Goal: Task Accomplishment & Management: Complete application form

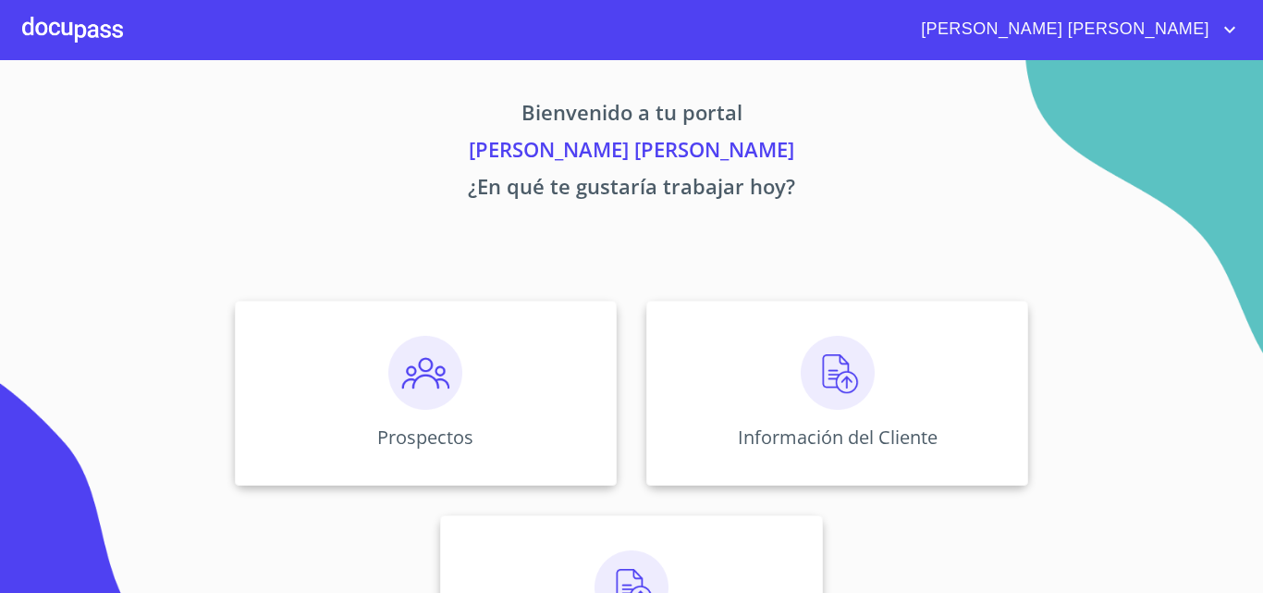
click at [844, 382] on img at bounding box center [838, 373] width 74 height 74
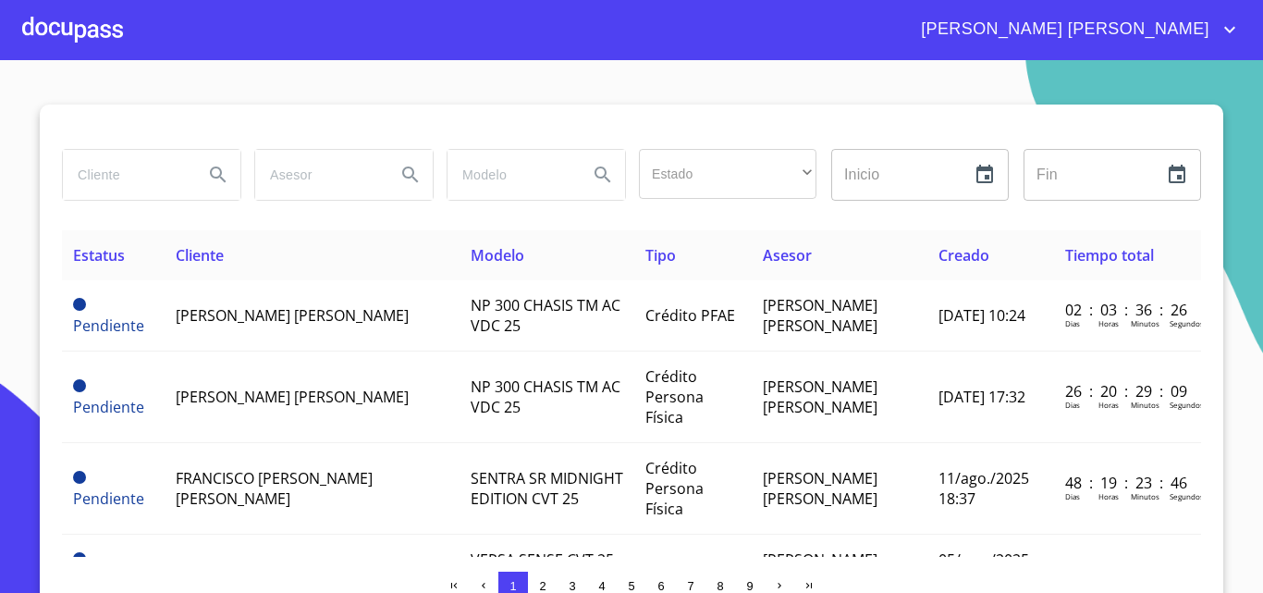
click at [119, 172] on input "search" at bounding box center [126, 175] width 126 height 50
type input "[PERSON_NAME]"
click at [214, 177] on icon "Search" at bounding box center [218, 174] width 16 height 16
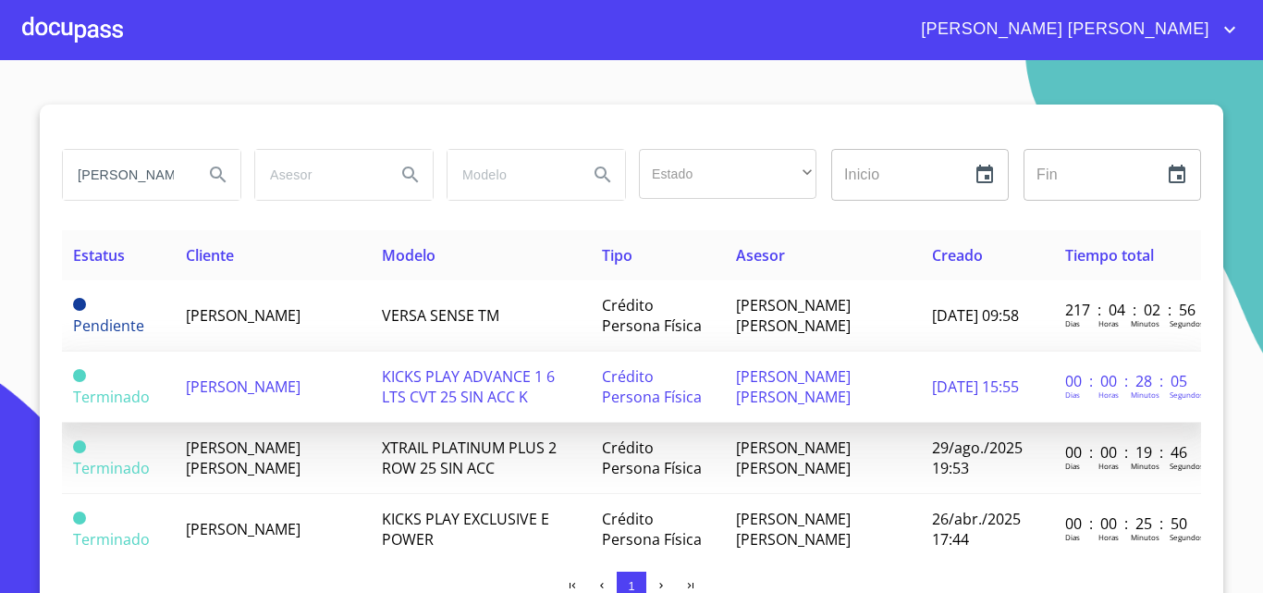
click at [278, 382] on span "[PERSON_NAME]" at bounding box center [243, 386] width 115 height 20
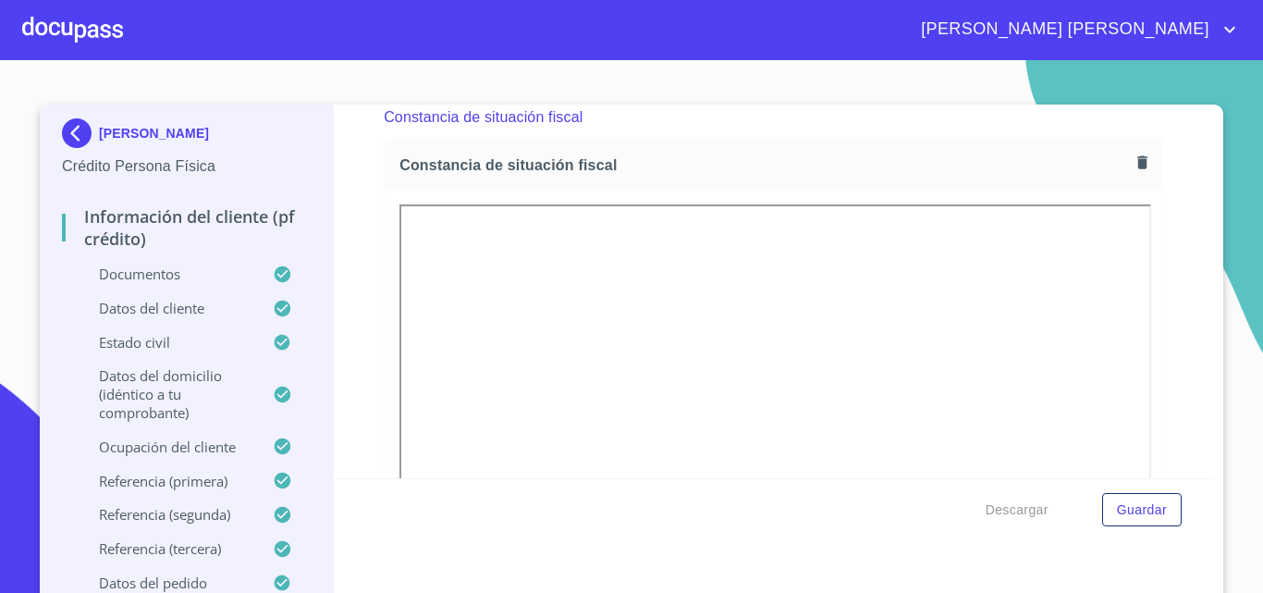
scroll to position [4943, 0]
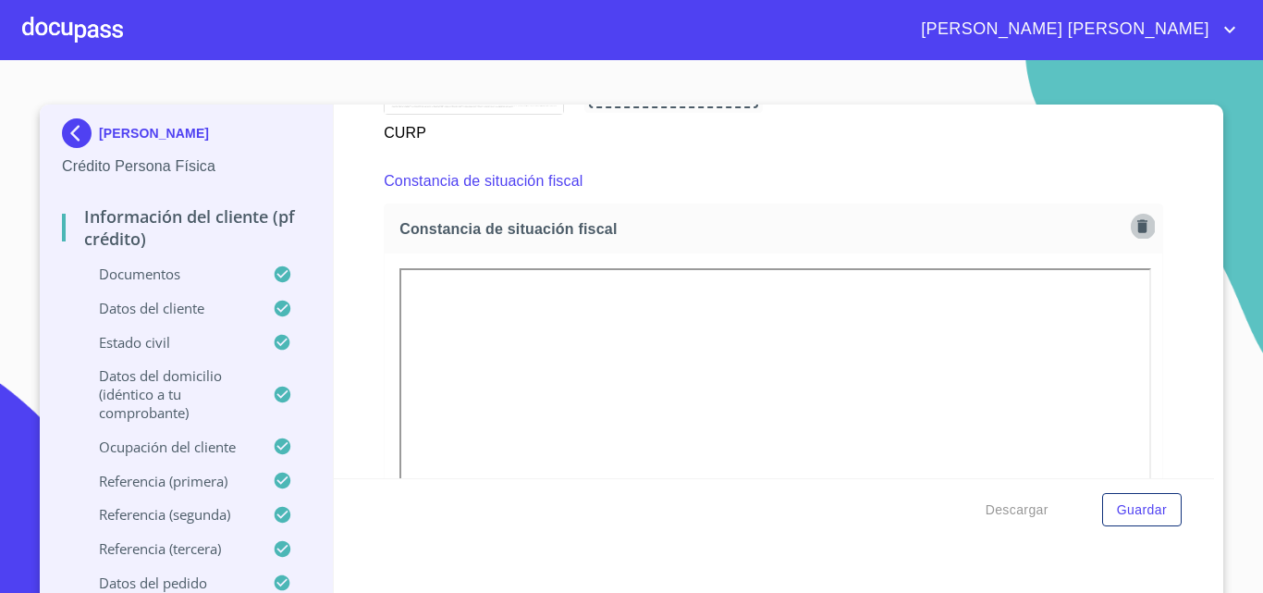
click at [1137, 232] on icon "button" at bounding box center [1142, 225] width 10 height 13
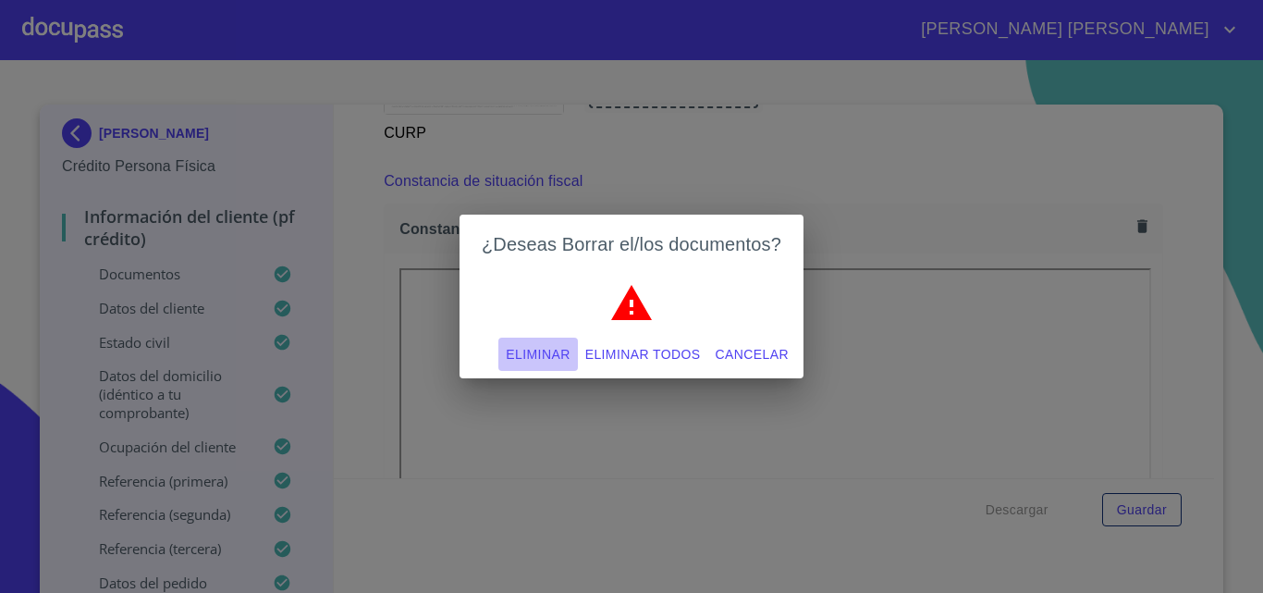
click at [530, 350] on span "Eliminar" at bounding box center [538, 354] width 64 height 23
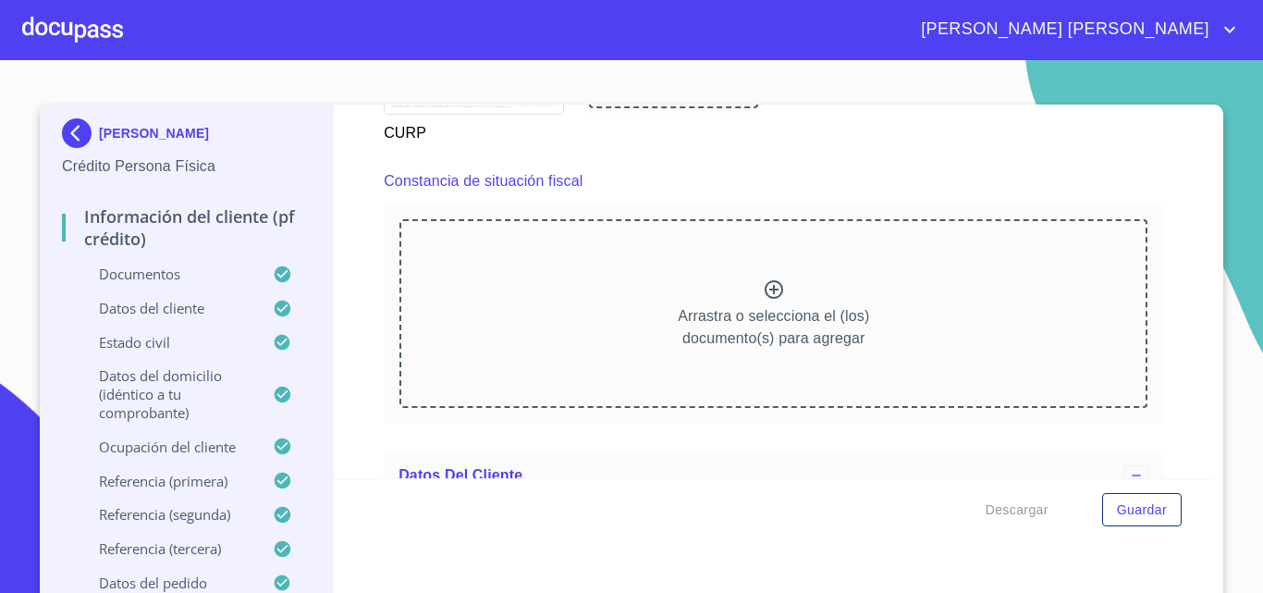
click at [766, 299] on icon at bounding box center [773, 289] width 18 height 18
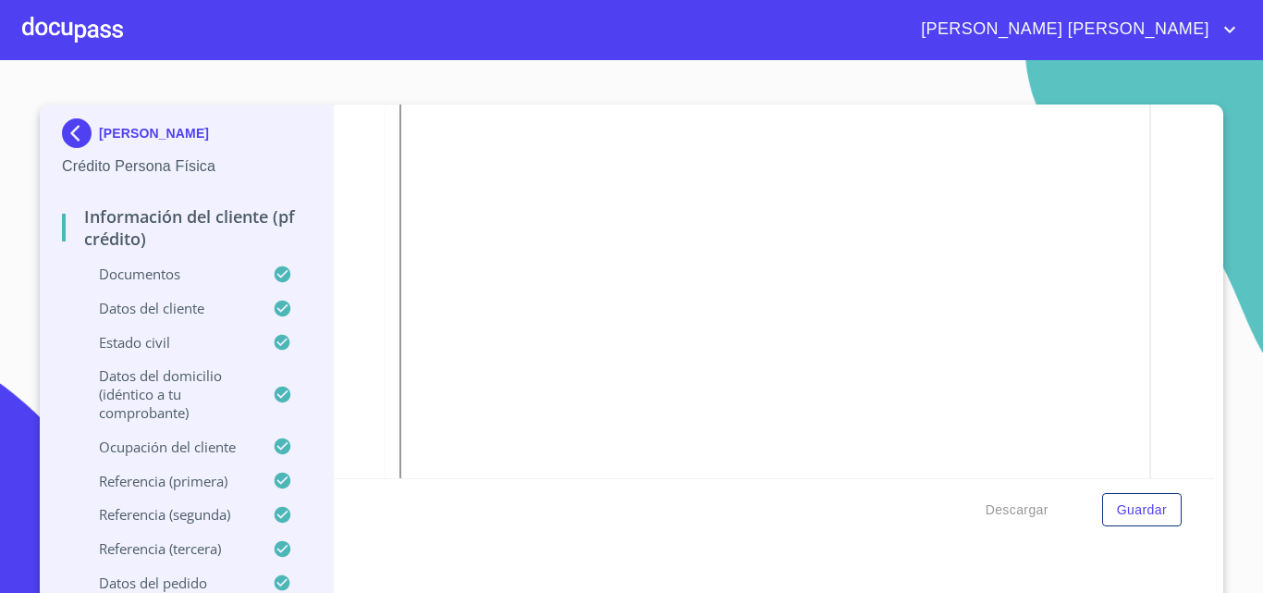
scroll to position [5128, 0]
click at [672, 516] on div "Descargar Guardar" at bounding box center [774, 509] width 881 height 63
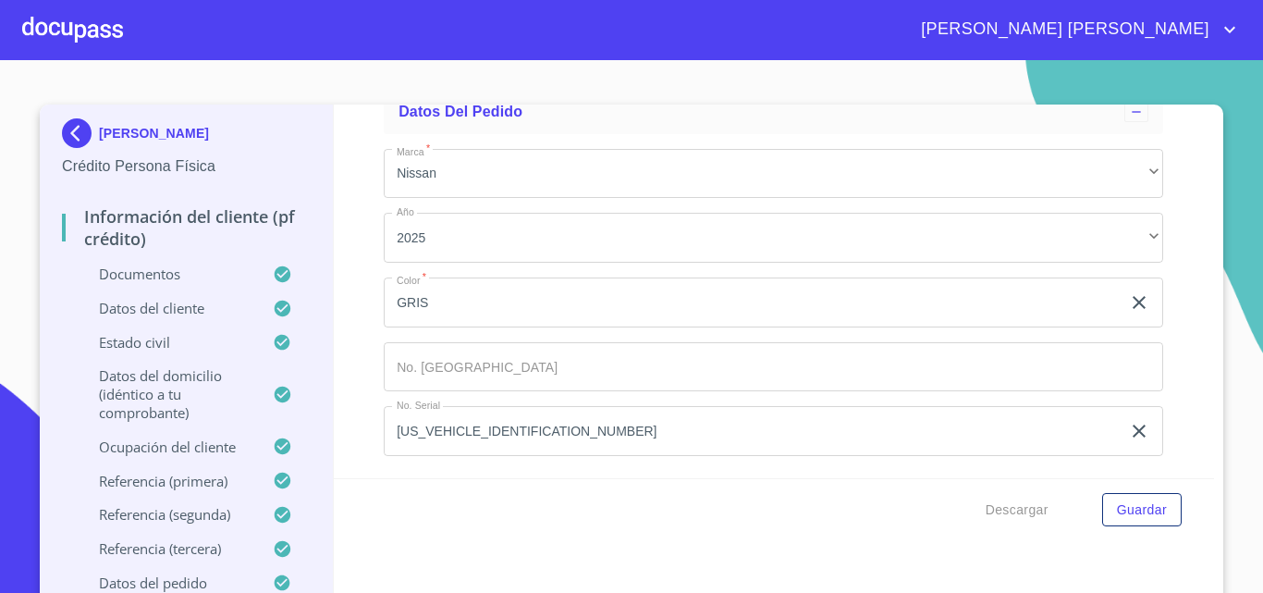
scroll to position [11193, 0]
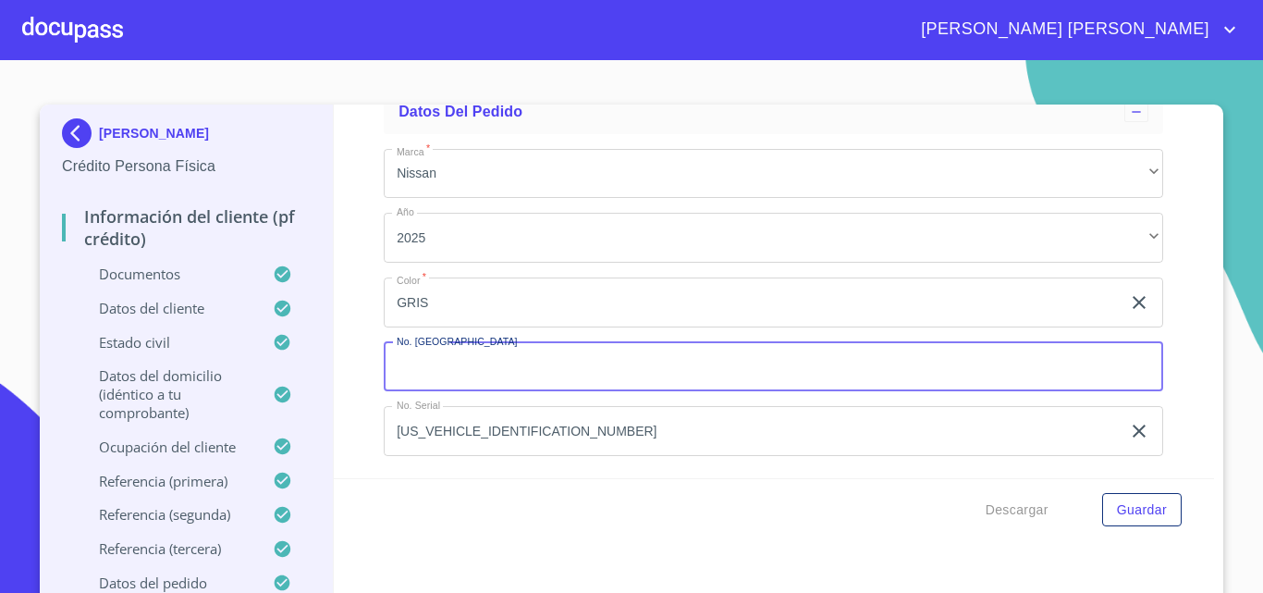
click at [468, 375] on input "Documento de identificación.   *" at bounding box center [773, 367] width 779 height 50
type input "149449"
click at [1119, 511] on span "Guardar" at bounding box center [1142, 509] width 50 height 23
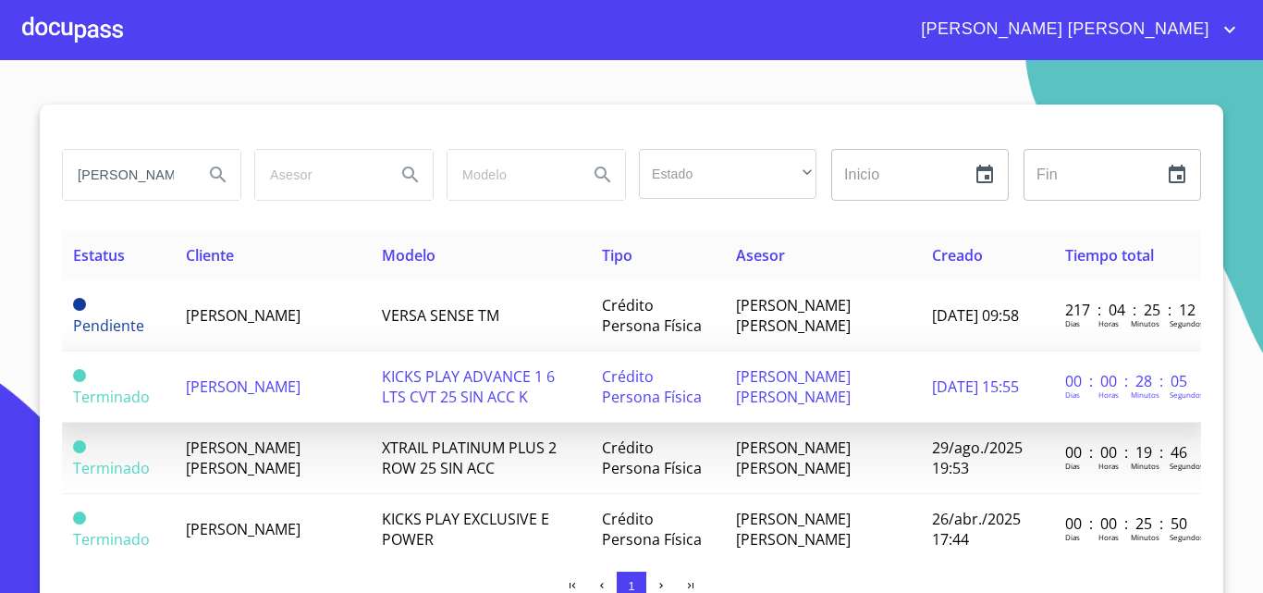
click at [283, 381] on span "[PERSON_NAME]" at bounding box center [243, 386] width 115 height 20
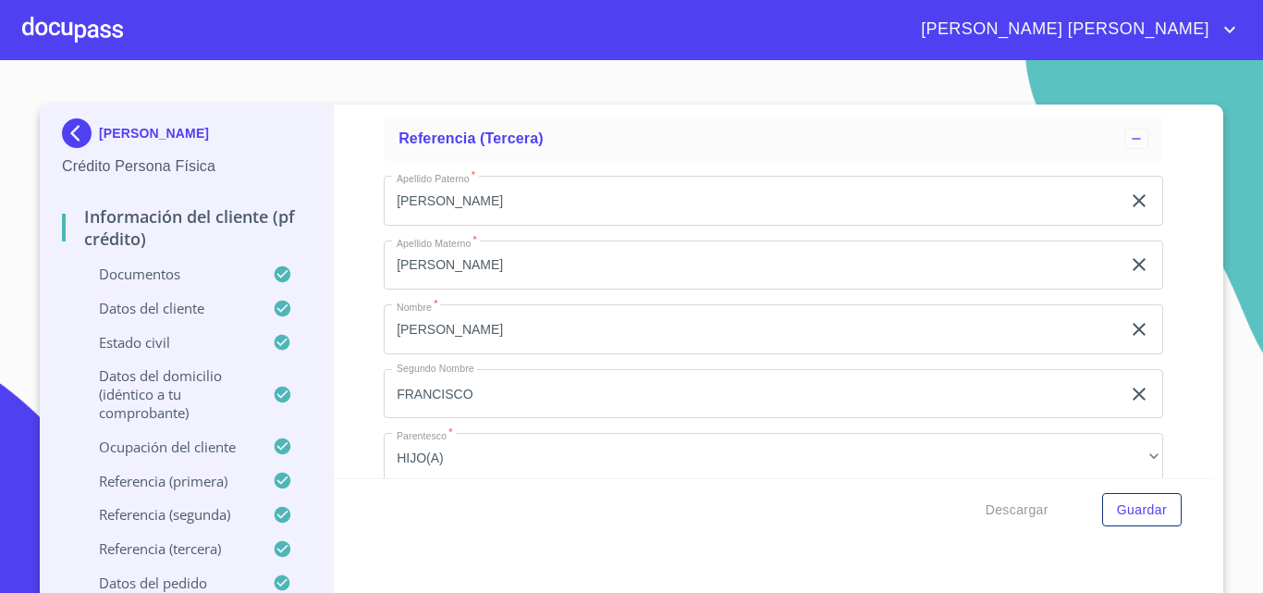
scroll to position [11193, 0]
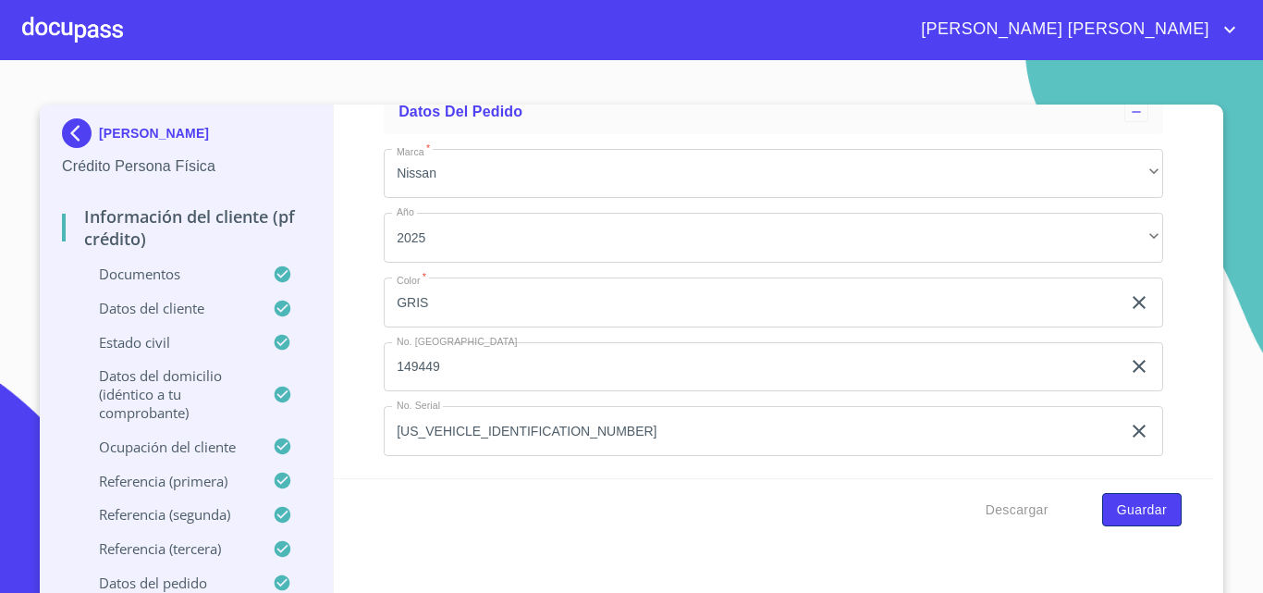
click at [1135, 510] on span "Guardar" at bounding box center [1142, 509] width 50 height 23
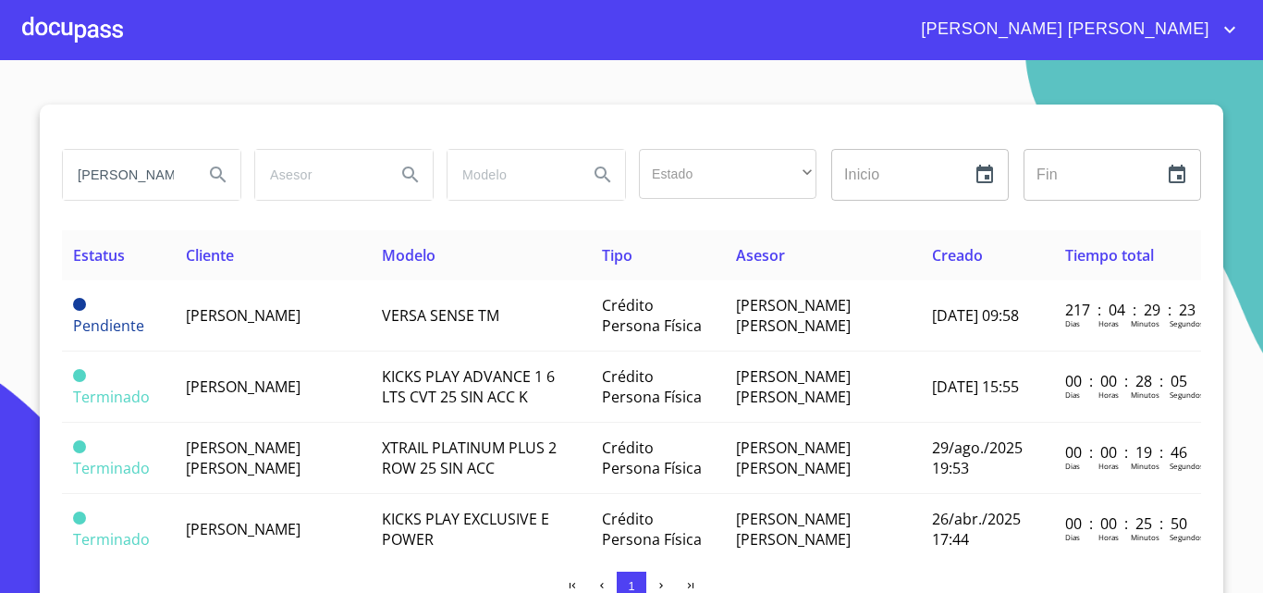
click at [1205, 27] on span "[PERSON_NAME] [PERSON_NAME]" at bounding box center [1063, 30] width 312 height 30
click at [1212, 42] on li "Salir" at bounding box center [1210, 38] width 60 height 33
